Goal: Transaction & Acquisition: Download file/media

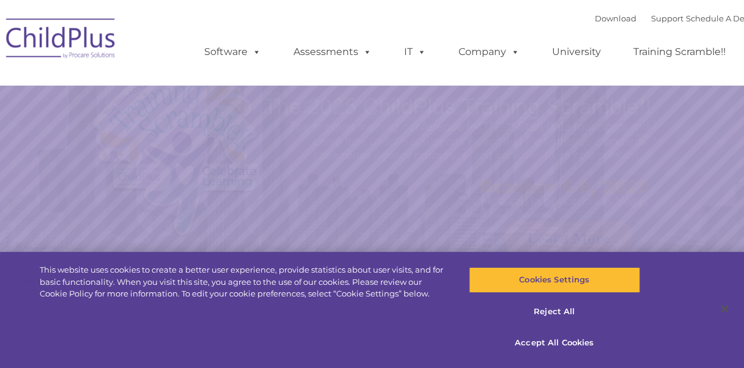
select select "MEDIUM"
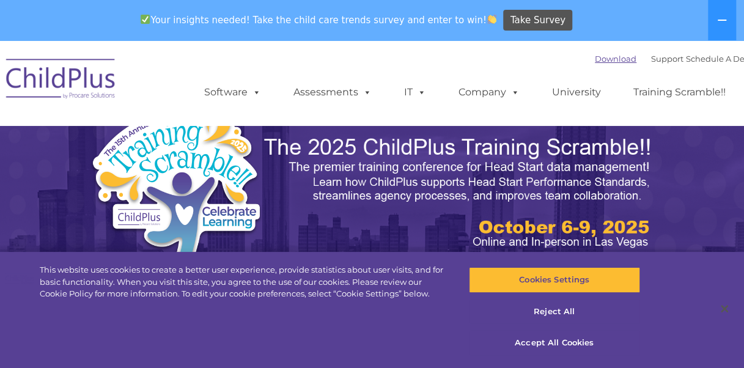
click at [603, 61] on link "Download" at bounding box center [616, 59] width 42 height 10
click at [552, 342] on button "Accept All Cookies" at bounding box center [554, 343] width 171 height 26
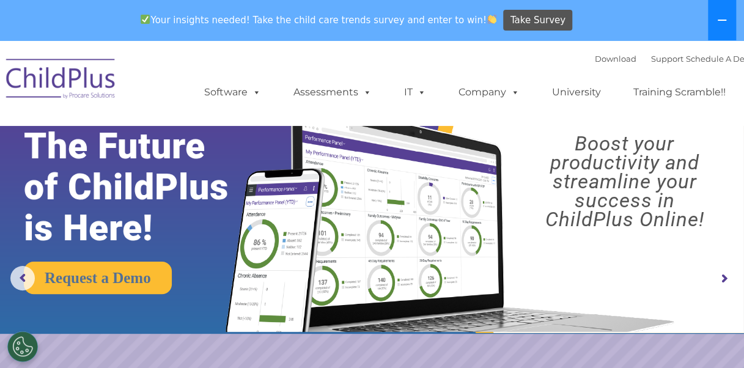
click at [726, 23] on icon at bounding box center [722, 20] width 10 height 10
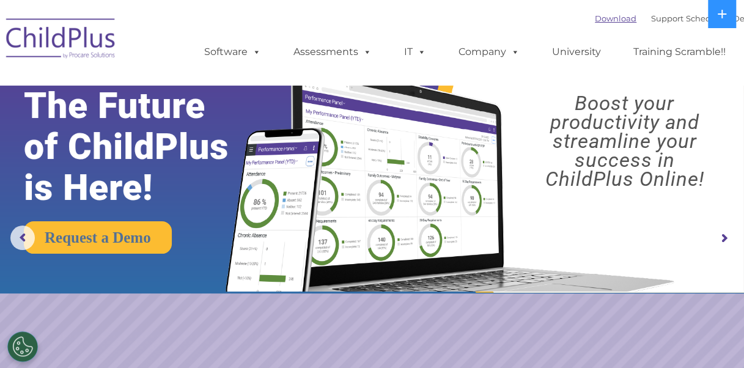
click at [609, 20] on link "Download" at bounding box center [616, 18] width 42 height 10
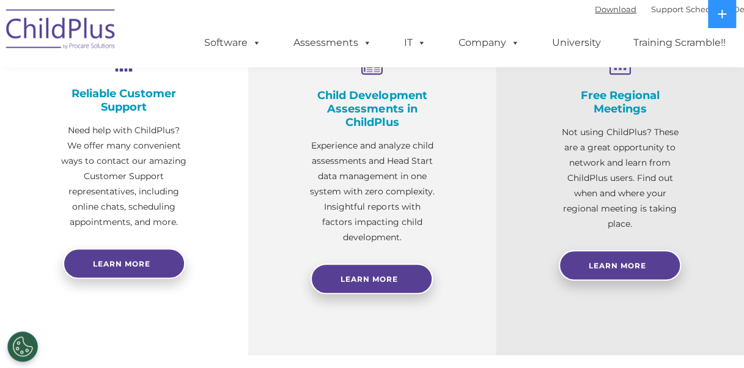
scroll to position [138, 0]
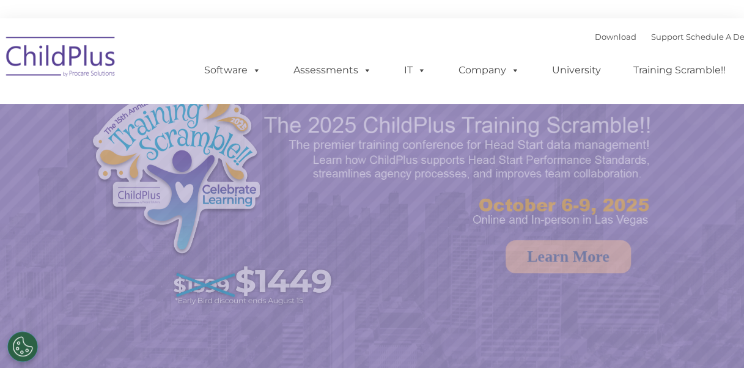
select select "MEDIUM"
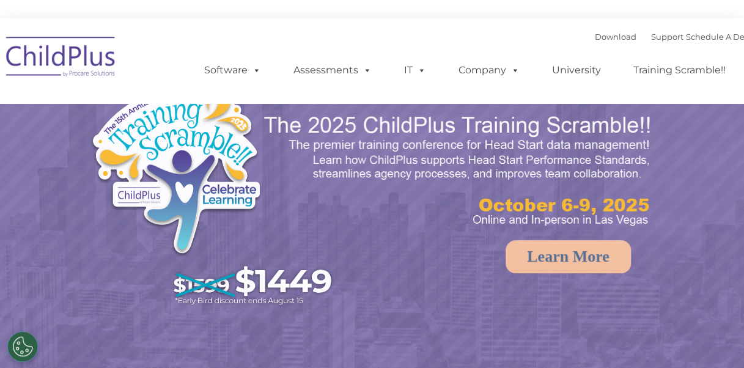
select select "MEDIUM"
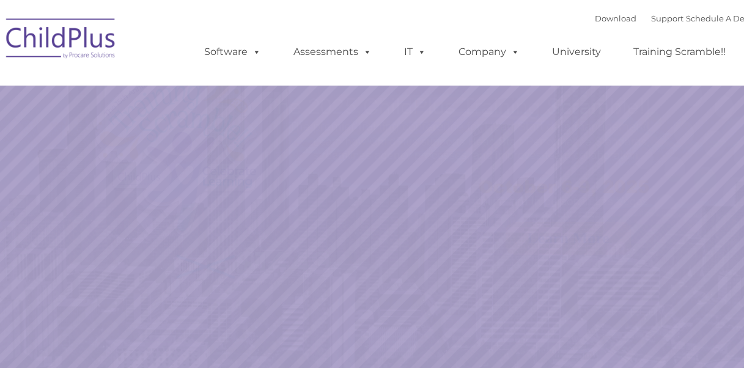
select select "MEDIUM"
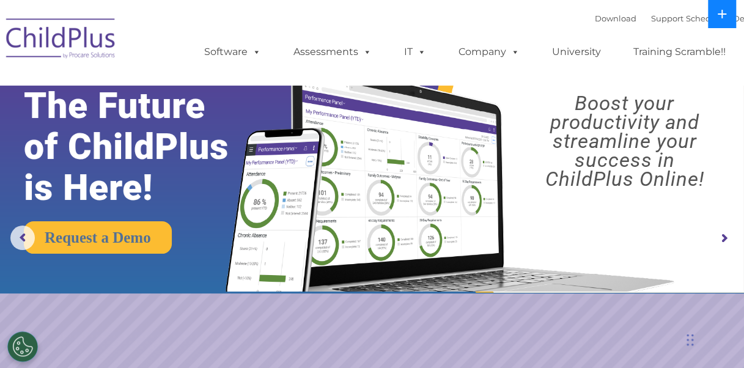
click at [722, 12] on icon at bounding box center [722, 14] width 9 height 9
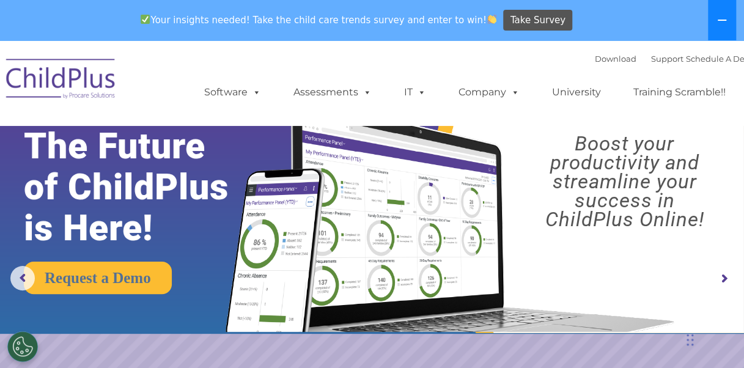
click at [722, 12] on button at bounding box center [722, 20] width 28 height 40
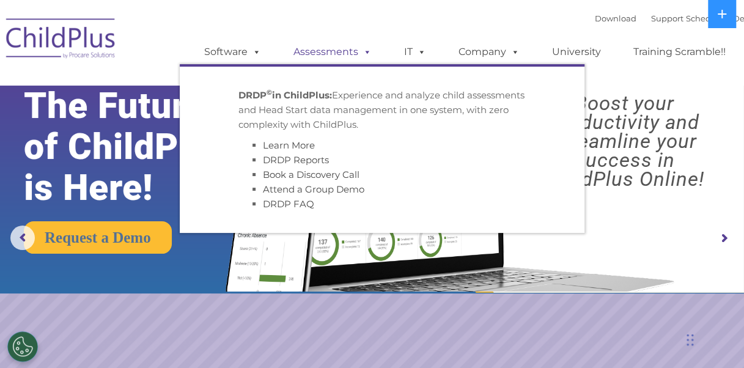
scroll to position [14, 0]
